Goal: Check status: Check status

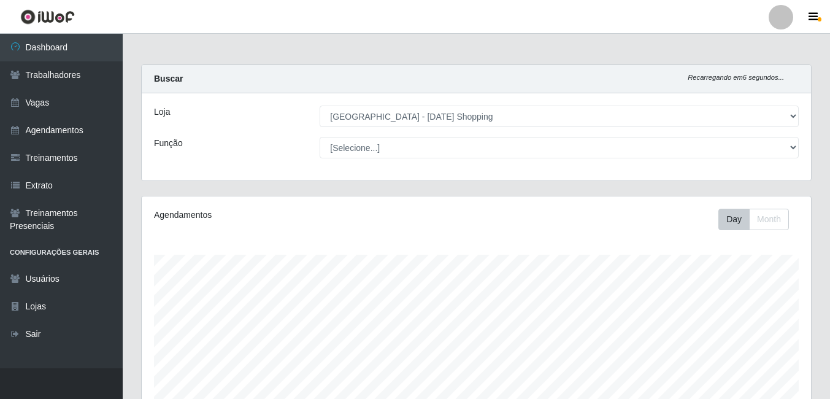
select select "471"
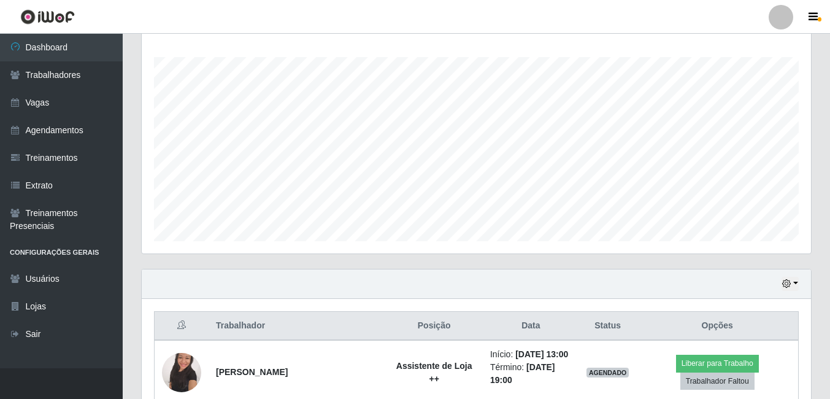
scroll to position [255, 669]
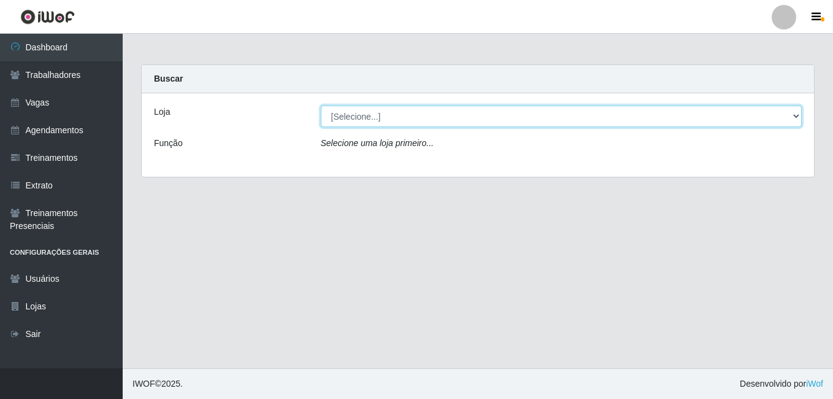
click at [454, 117] on select "[Selecione...] Rio Center - Natal Shopping" at bounding box center [561, 115] width 481 height 21
select select "471"
click at [321, 105] on select "[Selecione...] Rio Center - Natal Shopping" at bounding box center [561, 115] width 481 height 21
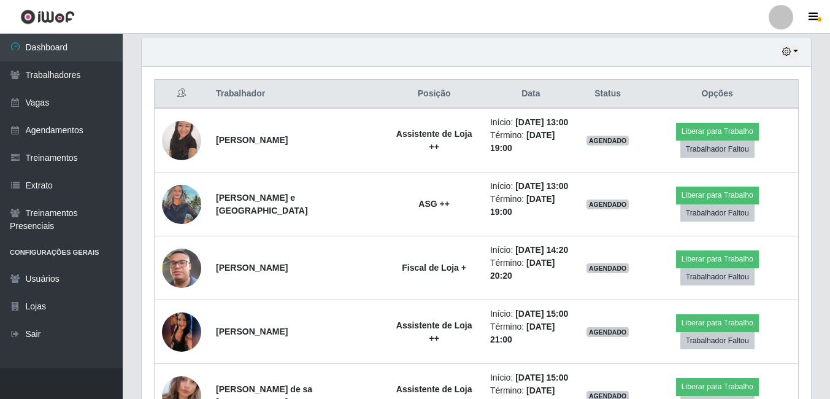
scroll to position [401, 0]
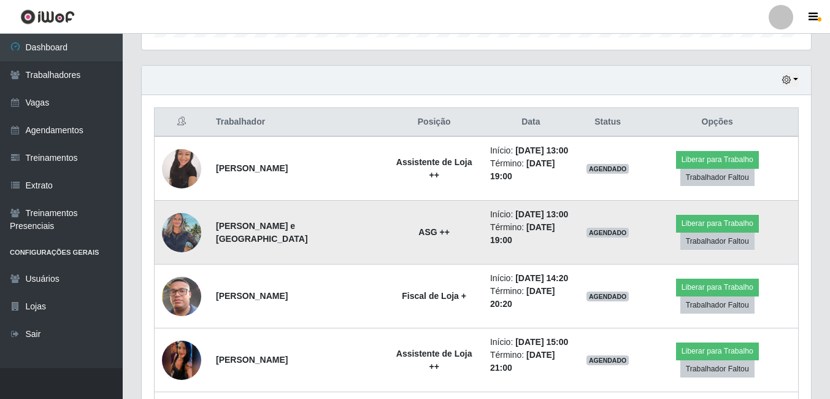
click at [186, 232] on img at bounding box center [181, 232] width 39 height 52
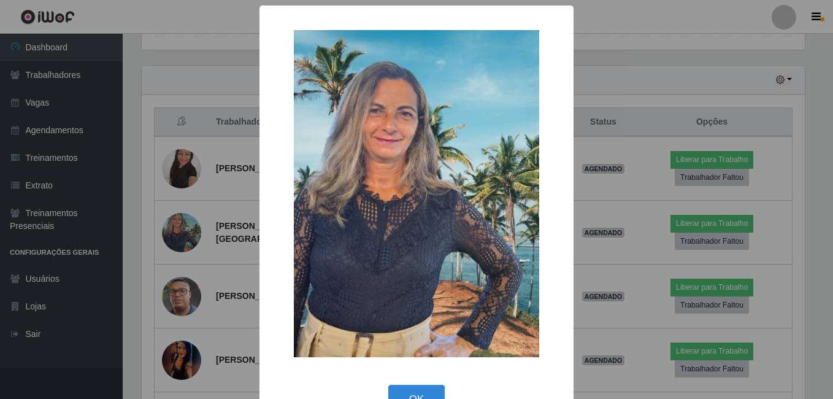
click at [614, 182] on div "× OK Cancel" at bounding box center [416, 199] width 833 height 399
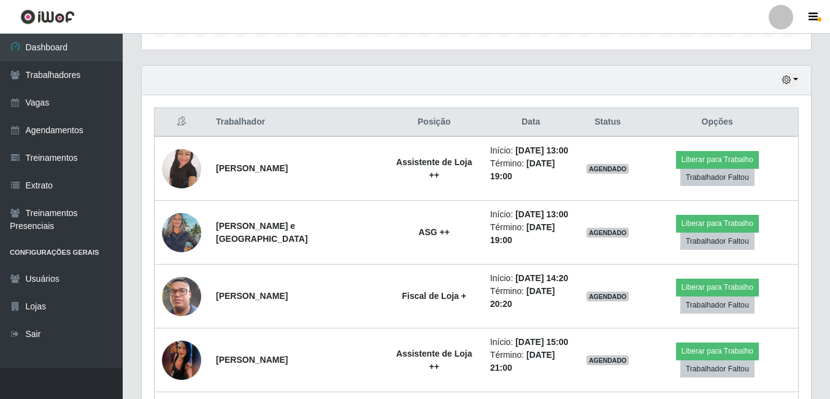
scroll to position [255, 669]
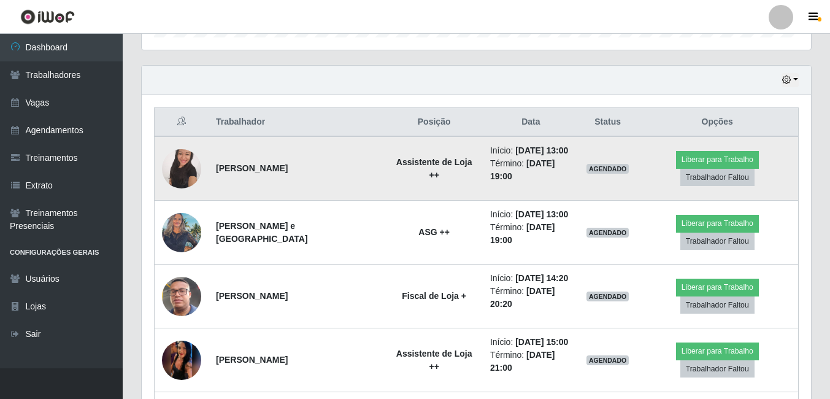
click at [178, 165] on img at bounding box center [181, 168] width 39 height 52
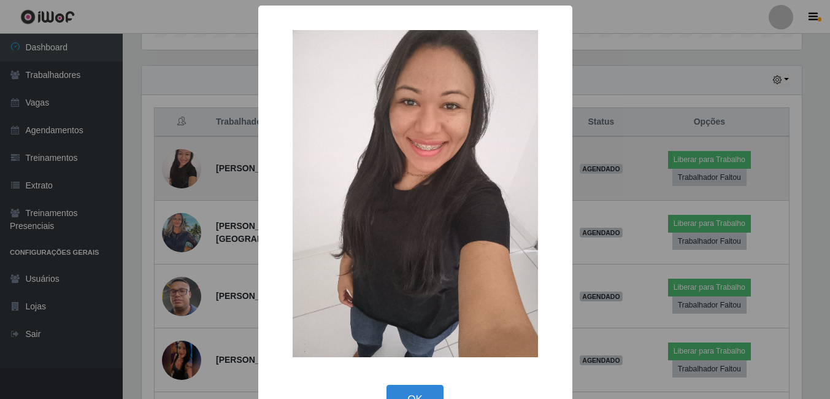
scroll to position [255, 663]
click at [178, 165] on div "× OK Cancel" at bounding box center [416, 199] width 833 height 399
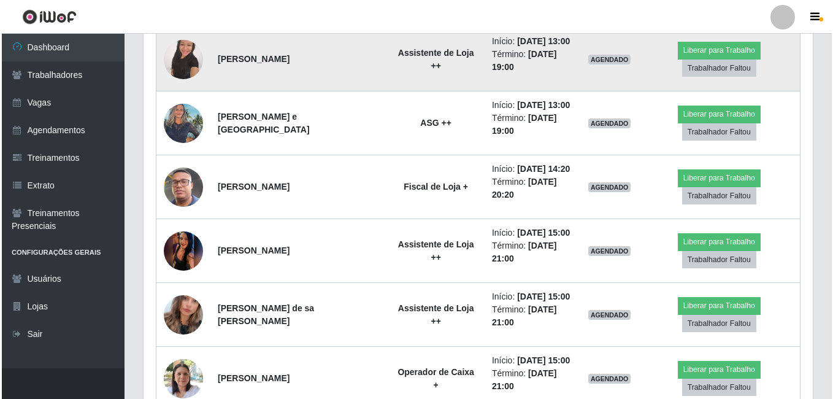
scroll to position [524, 0]
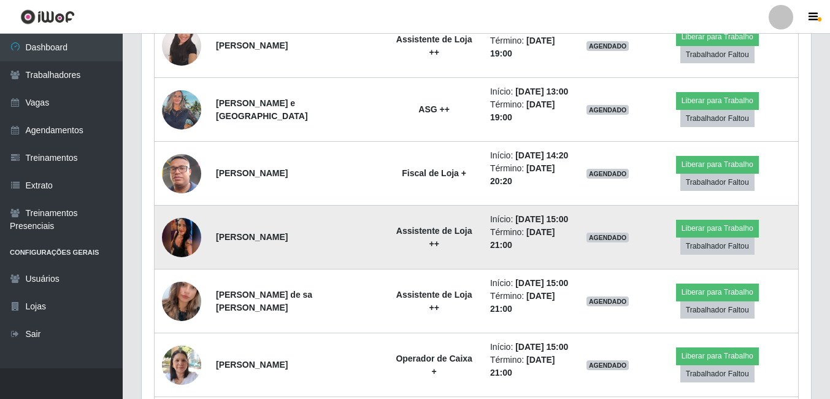
click at [188, 240] on img at bounding box center [181, 236] width 39 height 87
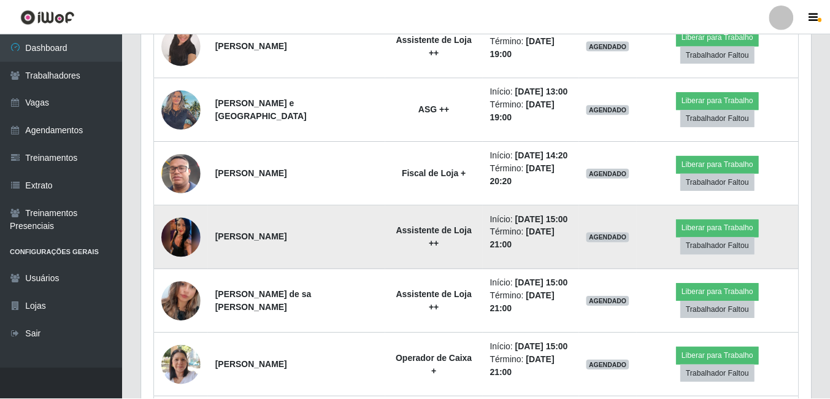
scroll to position [255, 663]
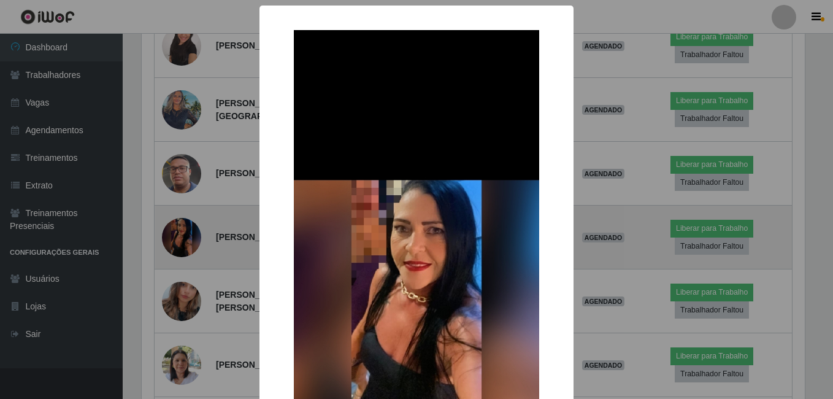
click at [188, 240] on div "× OK Cancel" at bounding box center [416, 199] width 833 height 399
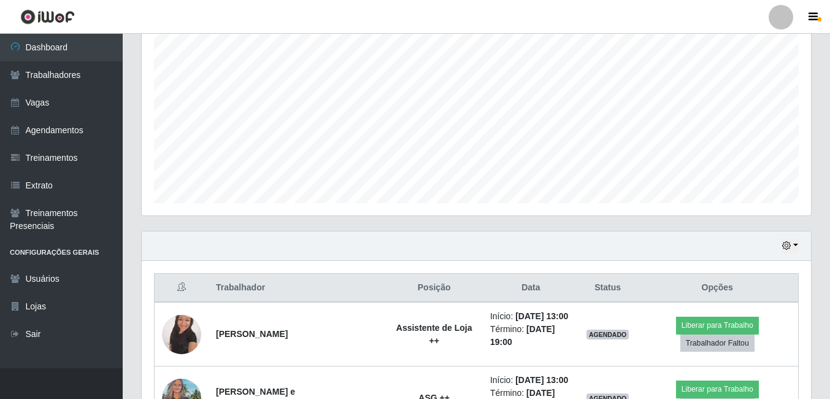
scroll to position [217, 0]
